Goal: Download file/media

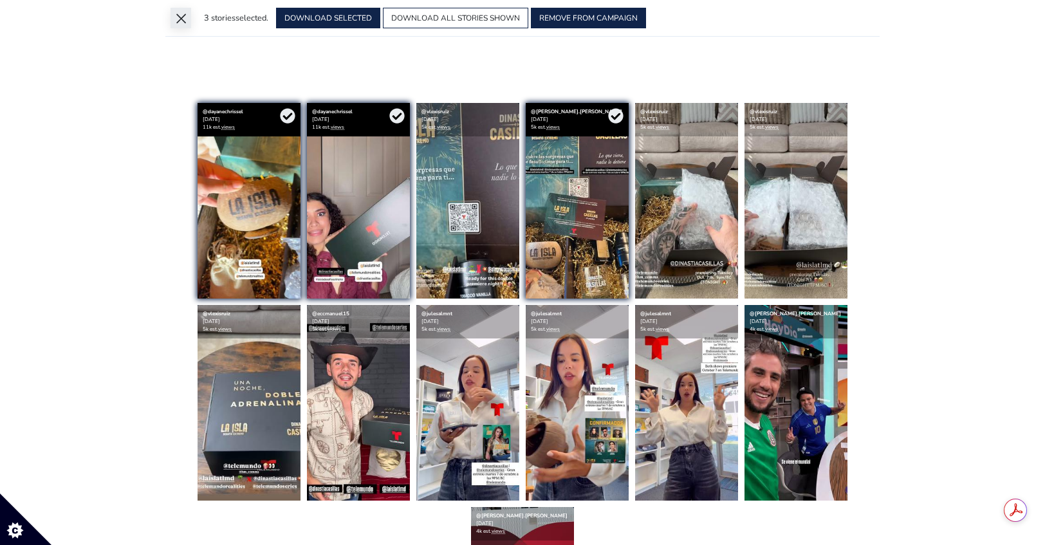
click at [176, 21] on button "×" at bounding box center [181, 18] width 21 height 21
click at [0, 0] on div "13" at bounding box center [0, 0] width 0 height 0
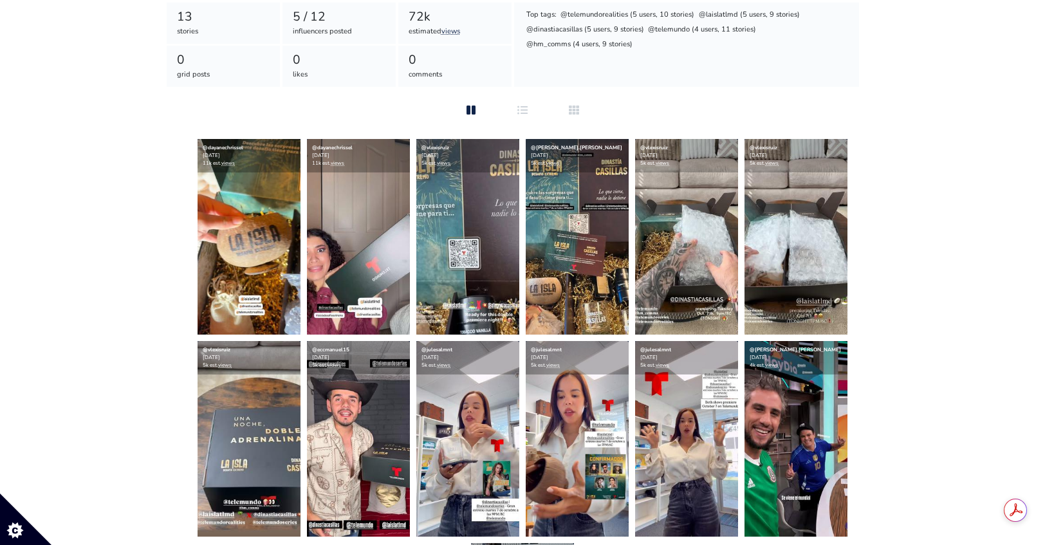
click at [816, 85] on div "Top tags: @telemundorealities (5 users, 10 stories) @laislatlmd (5 users, 9 sto…" at bounding box center [687, 45] width 346 height 84
click at [336, 146] on link "@dayanechrissel" at bounding box center [332, 147] width 41 height 7
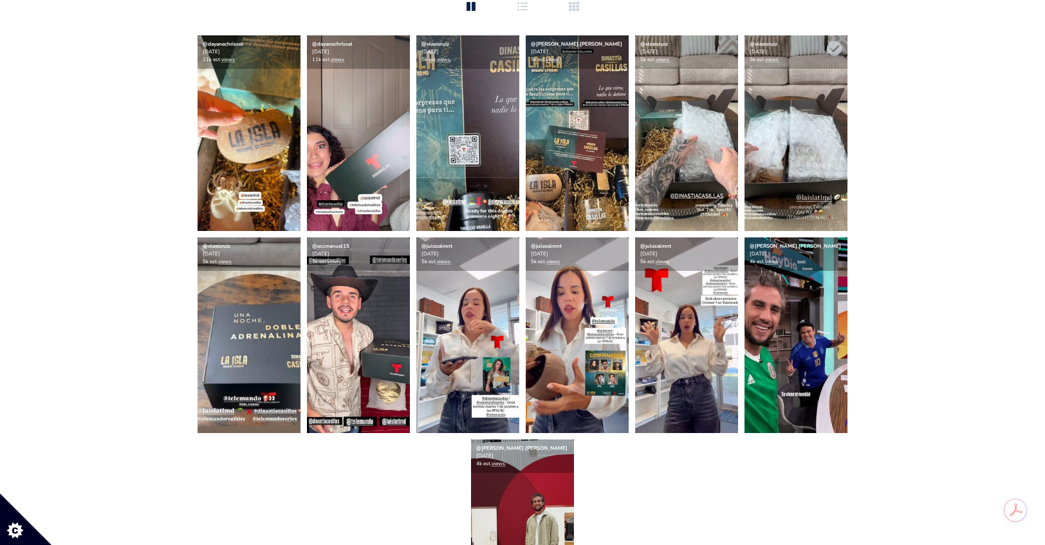
scroll to position [360, 0]
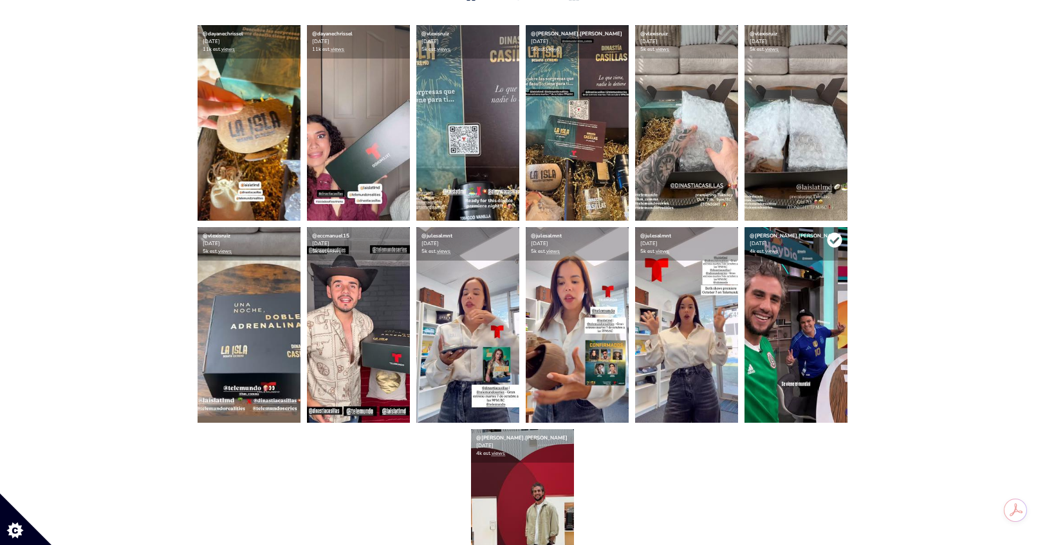
click at [828, 238] on icon at bounding box center [834, 240] width 15 height 15
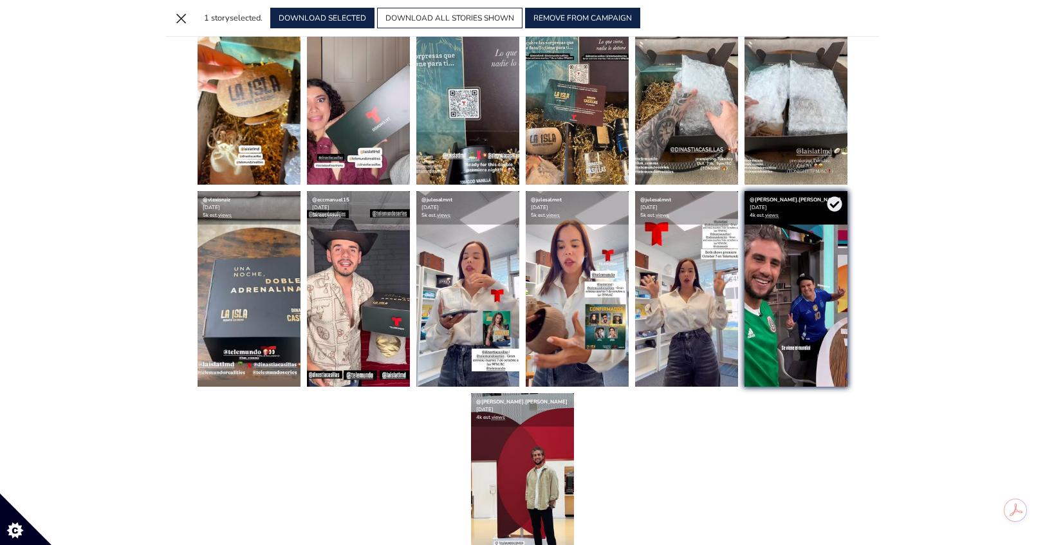
scroll to position [324, 0]
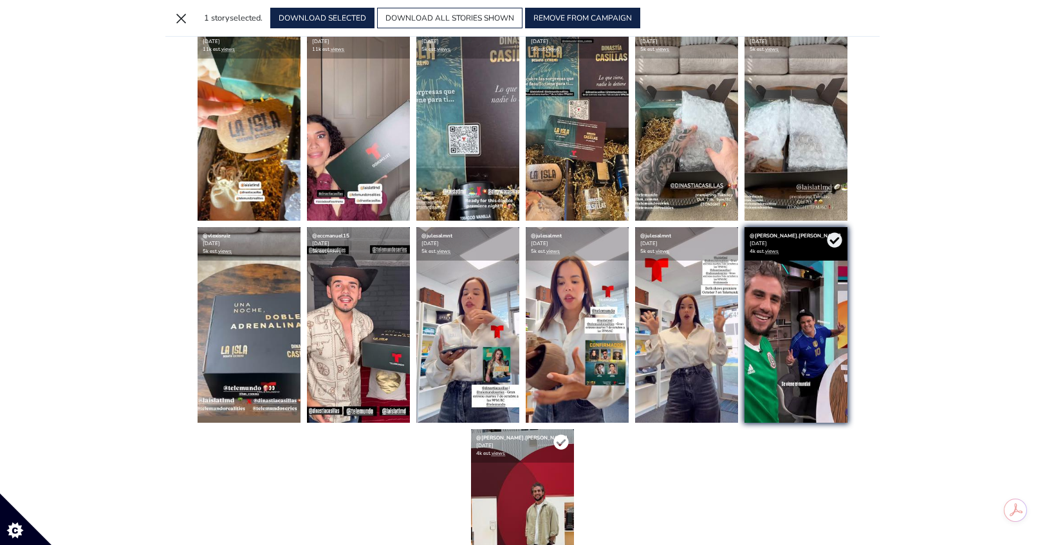
click at [562, 446] on icon at bounding box center [560, 442] width 15 height 15
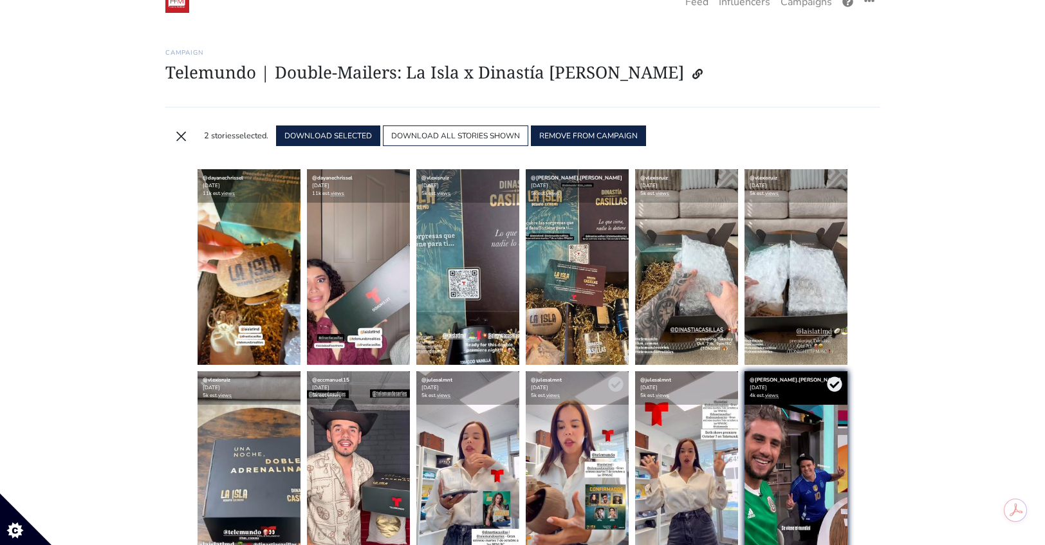
scroll to position [0, 0]
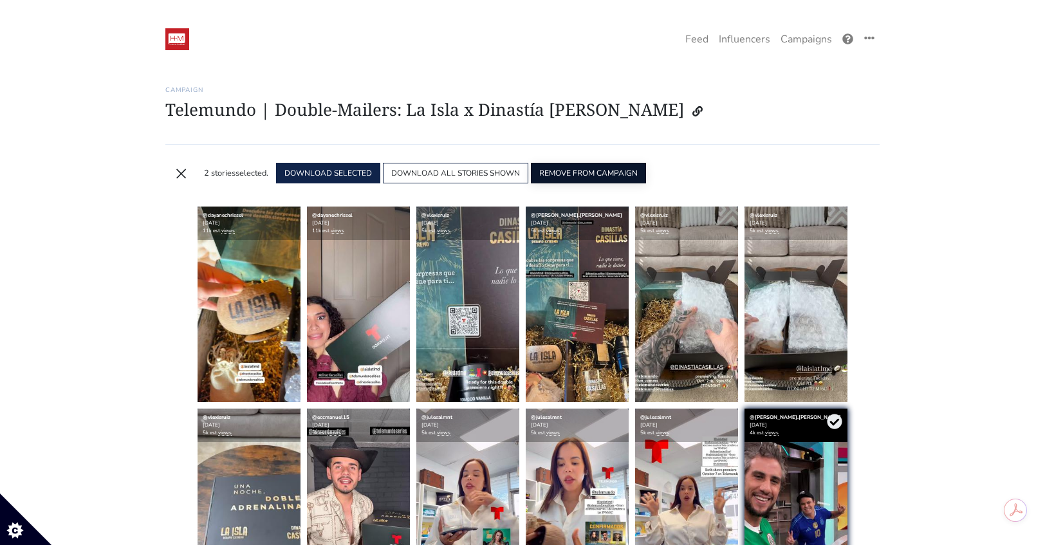
click at [568, 172] on button "REMOVE FROM CAMPAIGN" at bounding box center [588, 173] width 115 height 21
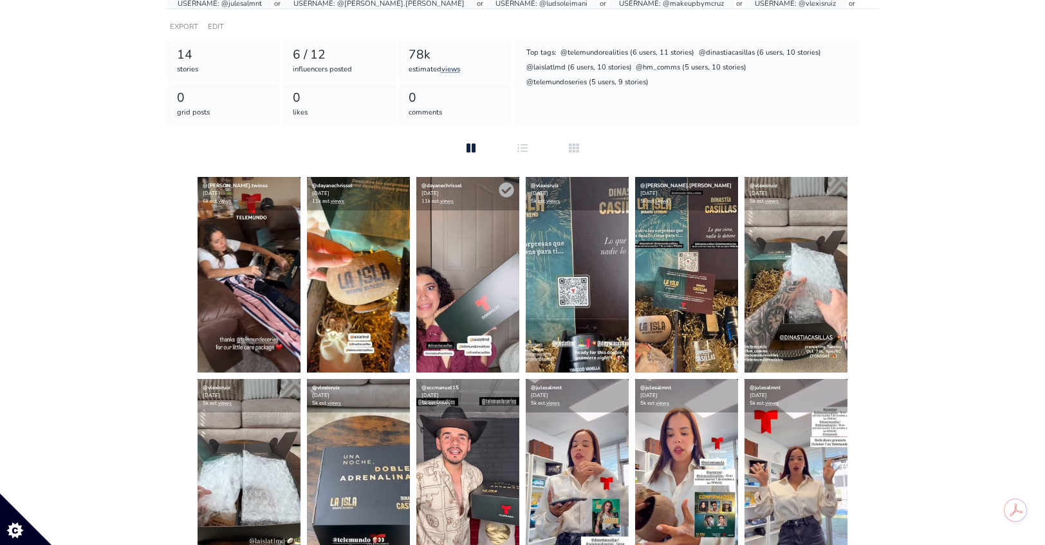
scroll to position [207, 0]
click at [239, 288] on img at bounding box center [249, 276] width 103 height 196
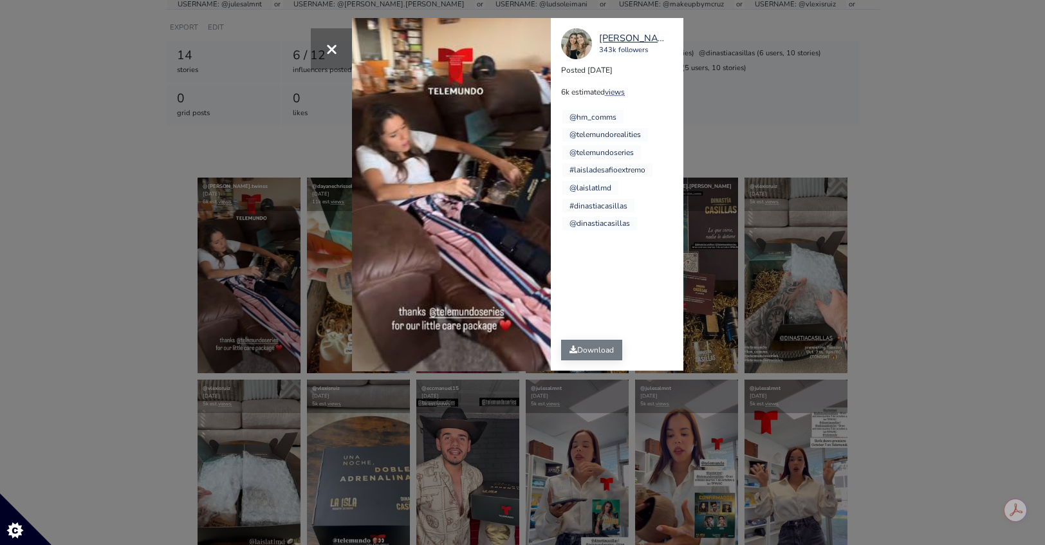
click at [586, 351] on link "Download" at bounding box center [591, 350] width 61 height 21
click at [790, 94] on div "× Your browser does not support HTML5 video. [PERSON_NAME].twinss 343k follower…" at bounding box center [522, 272] width 1045 height 545
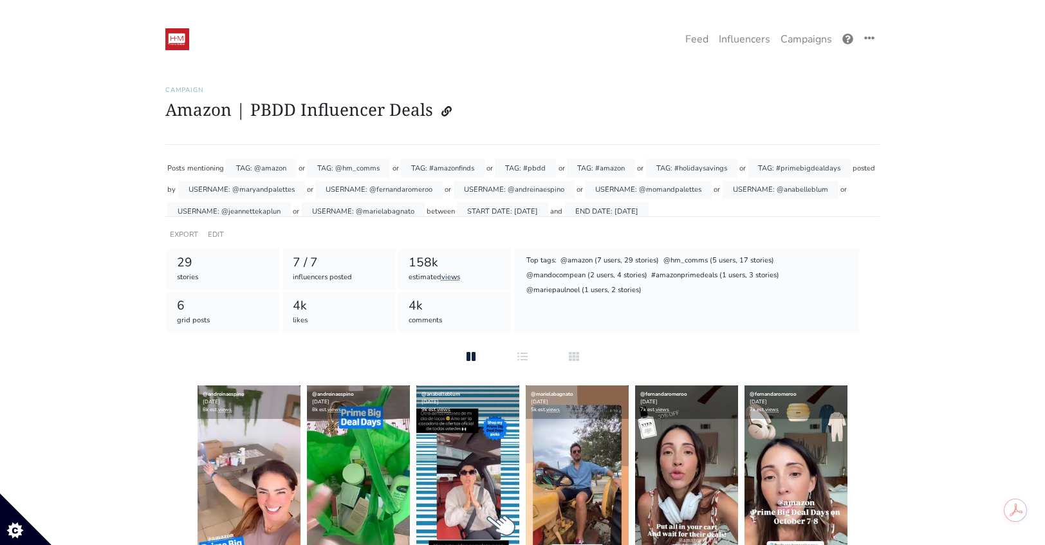
scroll to position [8, 0]
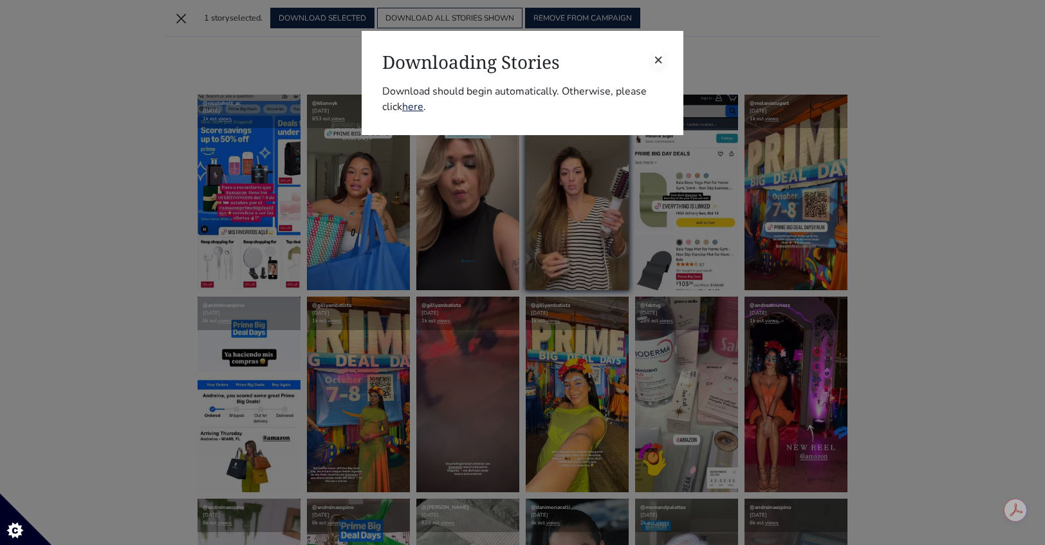
click at [661, 50] on span "×" at bounding box center [658, 59] width 9 height 21
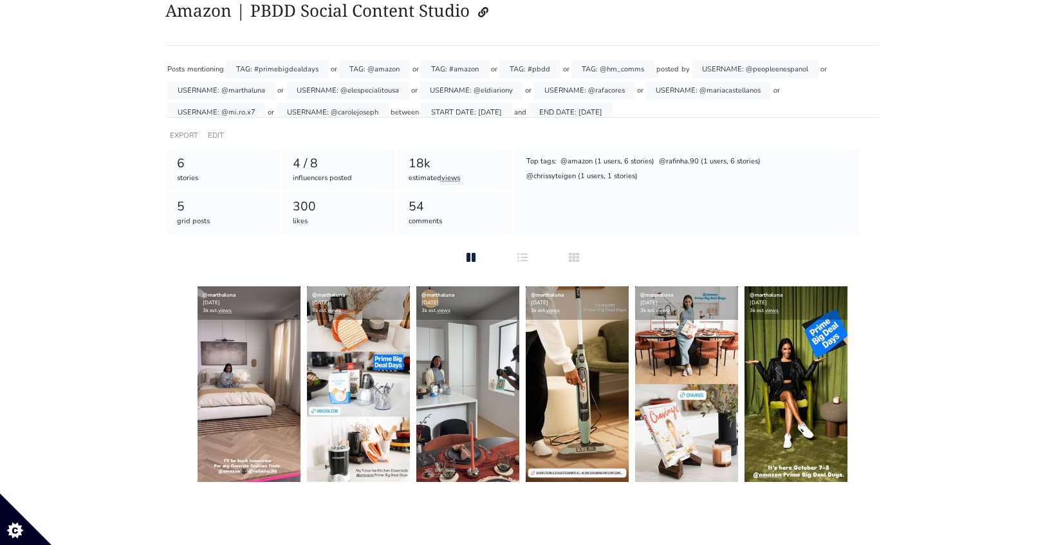
scroll to position [8, 0]
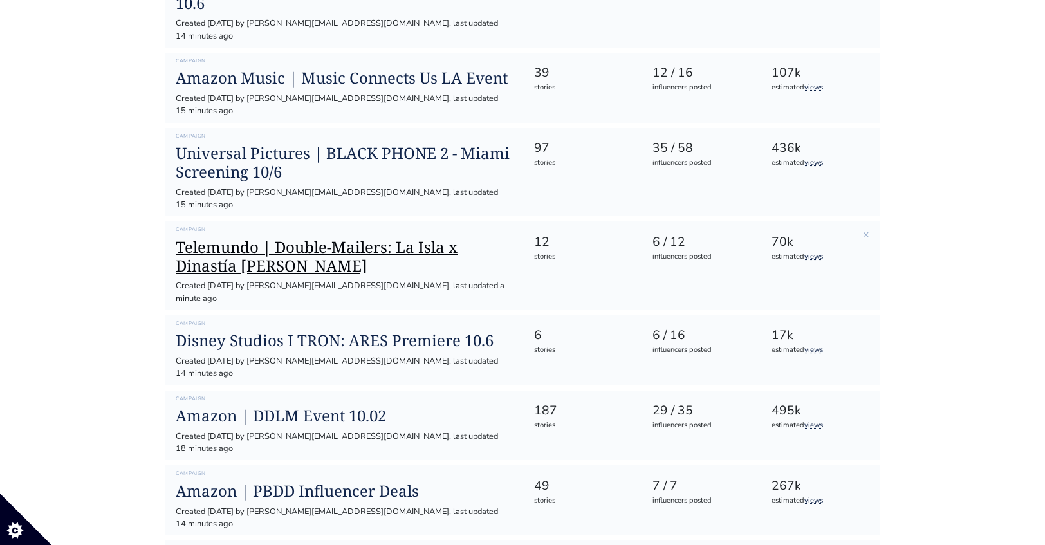
scroll to position [355, 0]
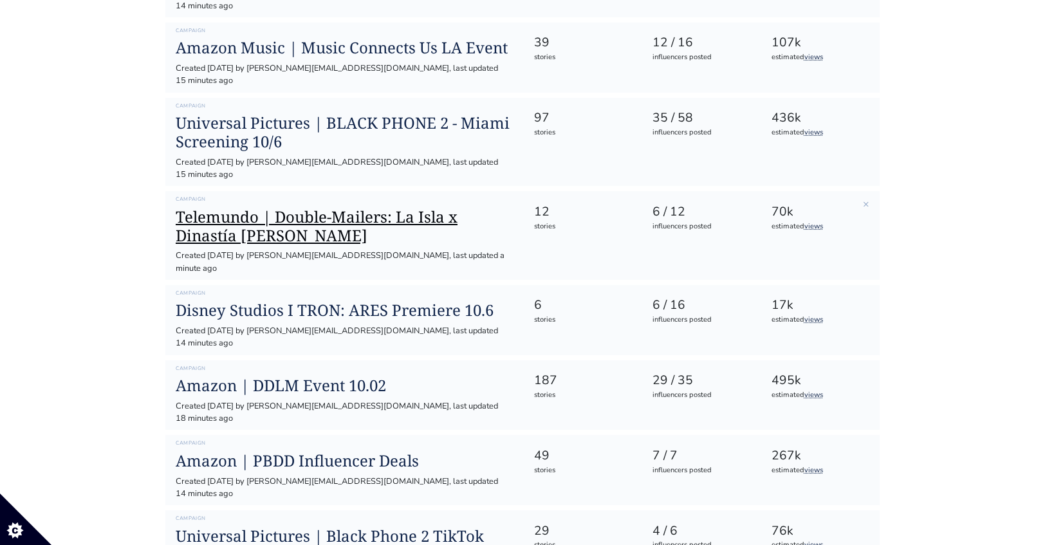
click at [439, 208] on h1 "Telemundo | Double-Mailers: La Isla x Dinastía [PERSON_NAME]" at bounding box center [344, 226] width 337 height 37
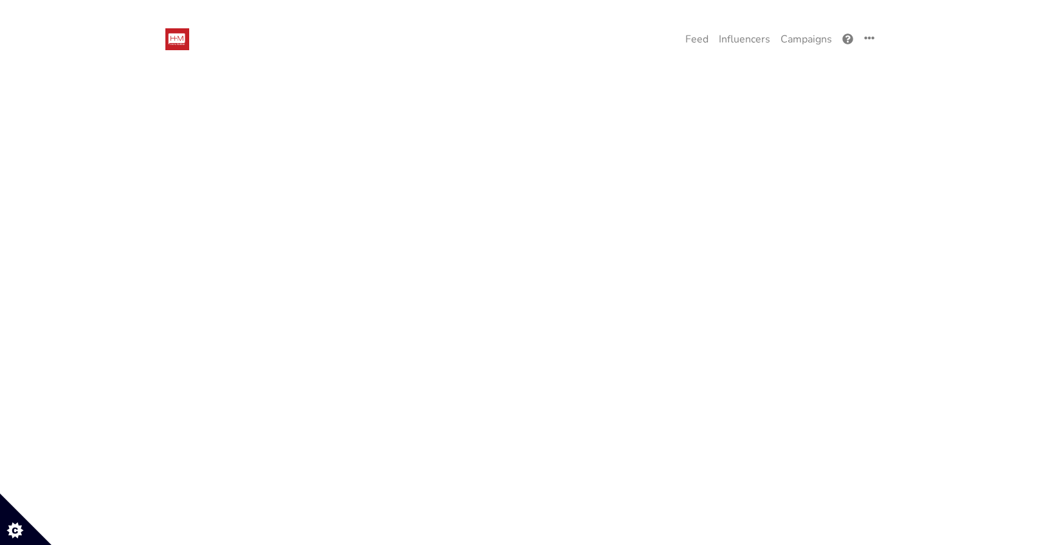
click at [439, 158] on button "Search" at bounding box center [440, 165] width 40 height 21
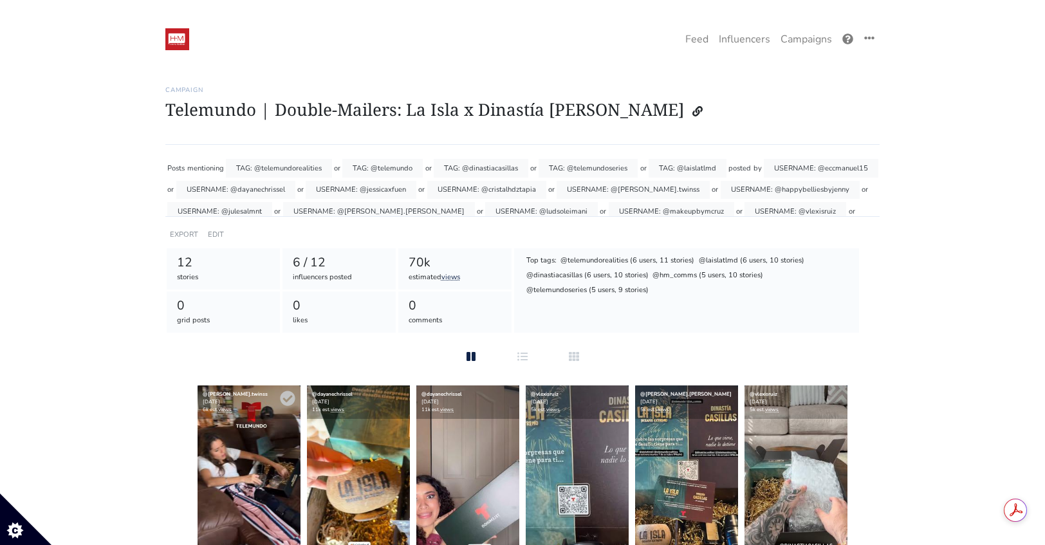
click at [264, 429] on img at bounding box center [249, 483] width 103 height 196
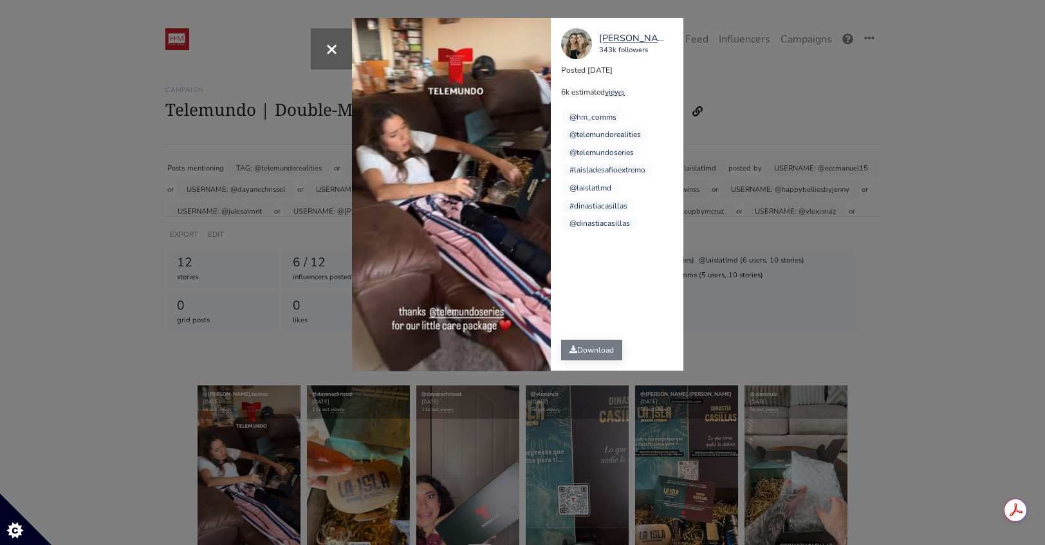
click at [594, 347] on link "Download" at bounding box center [591, 350] width 61 height 21
click at [997, 174] on div "× Your browser does not support HTML5 video. [PERSON_NAME].twinss 343k follower…" at bounding box center [522, 272] width 1045 height 545
